Goal: Transaction & Acquisition: Purchase product/service

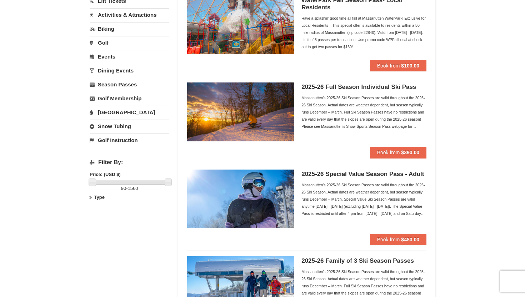
scroll to position [72, 0]
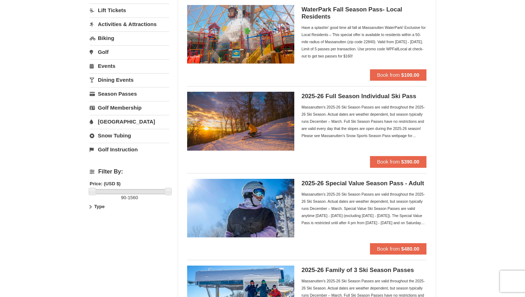
click at [281, 130] on img at bounding box center [240, 121] width 107 height 59
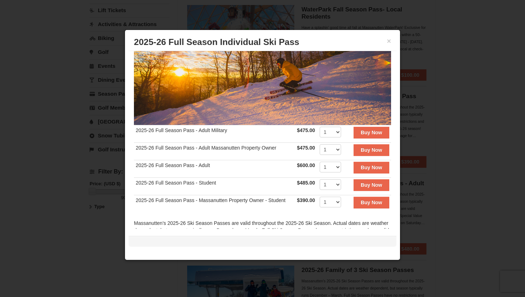
scroll to position [73, 0]
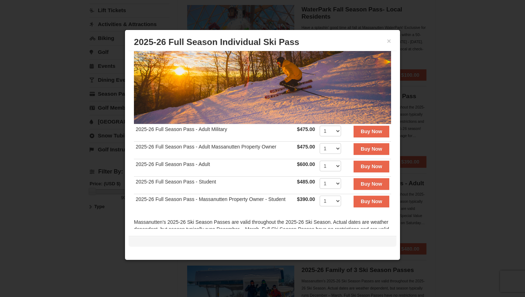
click at [269, 198] on td "2025-26 Full Season Pass - Massanutten Property Owner - Student" at bounding box center [214, 202] width 161 height 17
click at [199, 182] on td "2025-26 Full Season Pass - Student" at bounding box center [214, 185] width 161 height 17
click at [452, 191] on div at bounding box center [262, 148] width 525 height 297
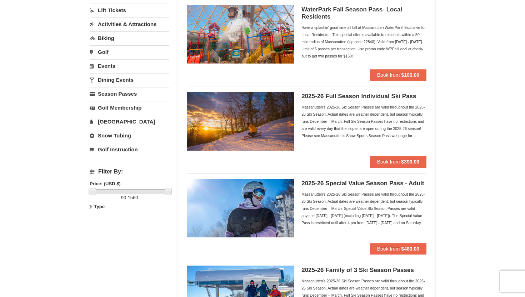
click at [398, 236] on div "2025-26 Special Value Season Pass - Adult Massanutten's 2025-26 Ski Season Pass…" at bounding box center [363, 211] width 125 height 64
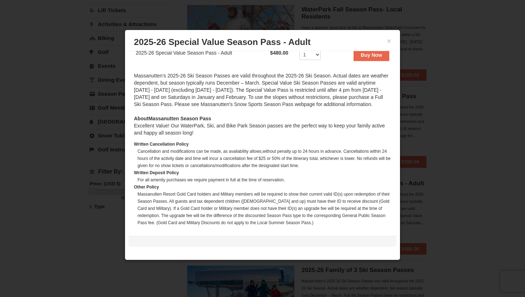
scroll to position [167, 0]
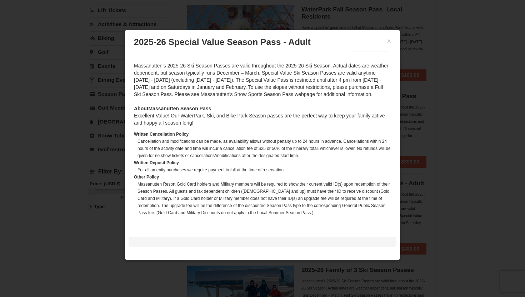
click at [489, 159] on div at bounding box center [262, 148] width 525 height 297
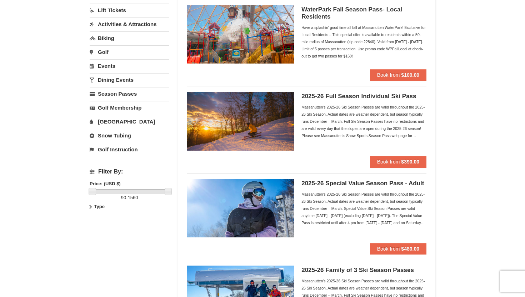
click at [399, 154] on div "2025-26 Full Season Individual Ski Pass Massanutten's 2025-26 Ski Season Passes…" at bounding box center [363, 124] width 125 height 64
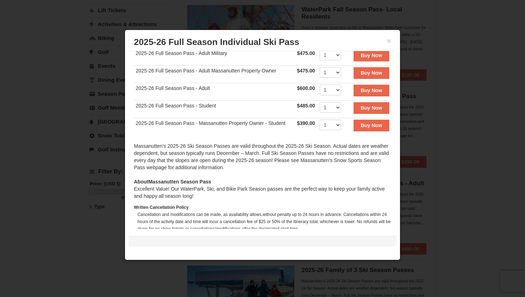
scroll to position [176, 0]
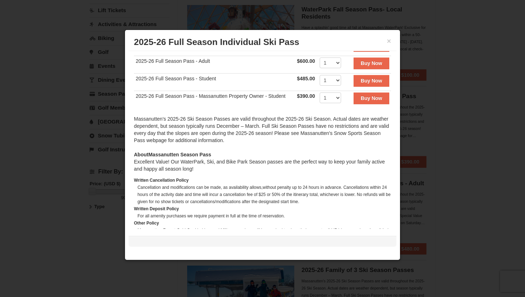
click at [482, 95] on div at bounding box center [262, 148] width 525 height 297
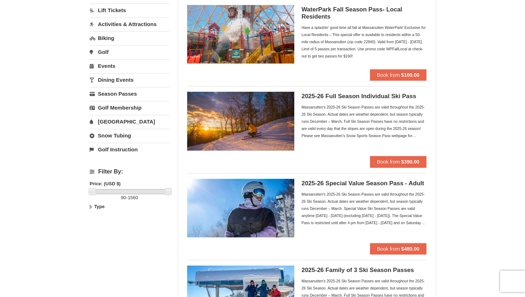
scroll to position [0, 0]
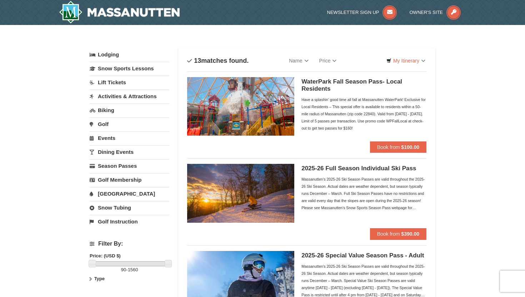
click at [120, 83] on link "Lift Tickets" at bounding box center [130, 82] width 80 height 13
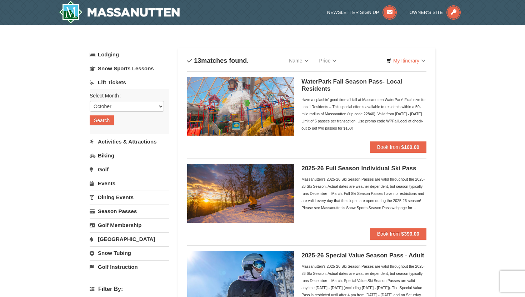
click at [118, 112] on div "Select Month : Please format dates MM/DD/YYYY October November December January…" at bounding box center [130, 111] width 80 height 45
click at [115, 111] on select "October November December January February March April May June July August Sep…" at bounding box center [127, 106] width 74 height 11
select select "12"
click at [90, 101] on select "October November December January February March April May June July August Sep…" at bounding box center [127, 106] width 74 height 11
click at [109, 120] on button "Search" at bounding box center [102, 120] width 24 height 10
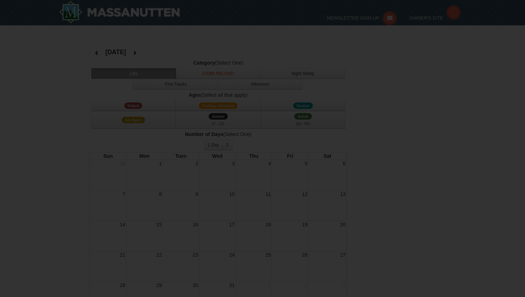
select select "12"
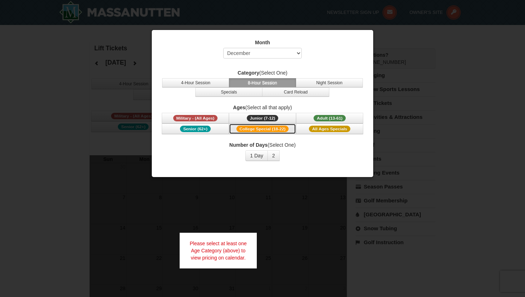
click at [288, 129] on span "College Special (18-22)" at bounding box center [262, 129] width 52 height 6
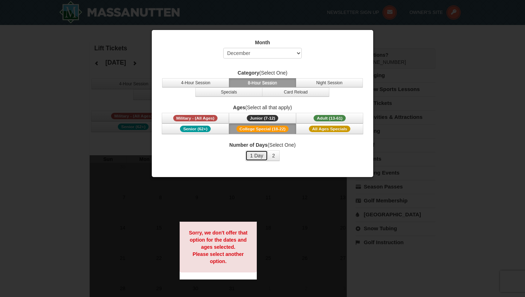
click at [263, 157] on button "1 Day" at bounding box center [256, 155] width 22 height 11
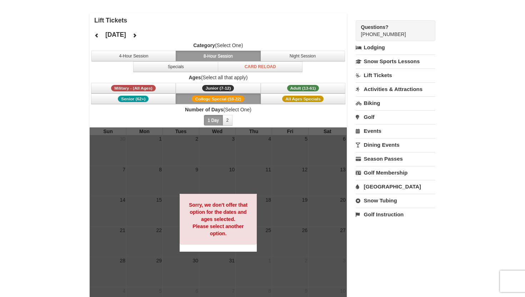
scroll to position [31, 0]
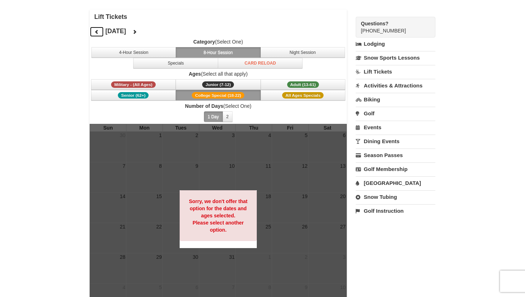
click at [95, 35] on button at bounding box center [97, 31] width 14 height 11
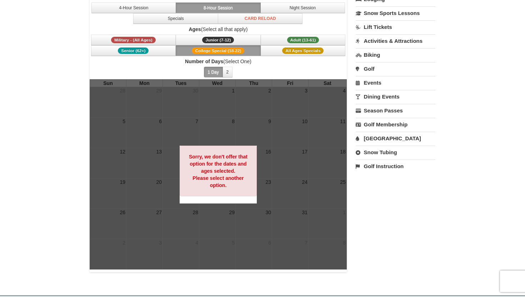
scroll to position [0, 0]
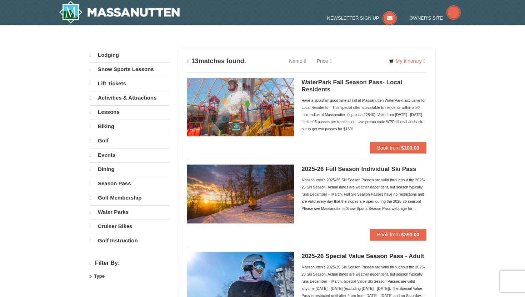
select select "10"
